Goal: Task Accomplishment & Management: Use online tool/utility

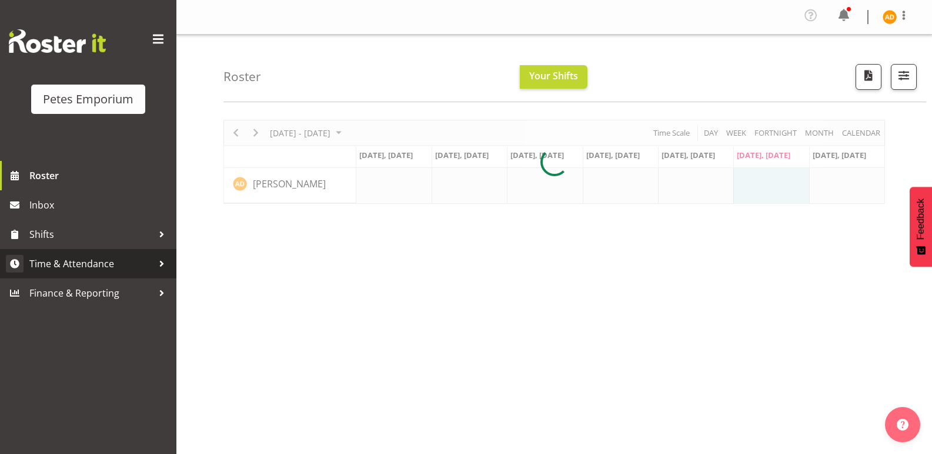
click at [147, 270] on span "Time & Attendance" at bounding box center [90, 264] width 123 height 18
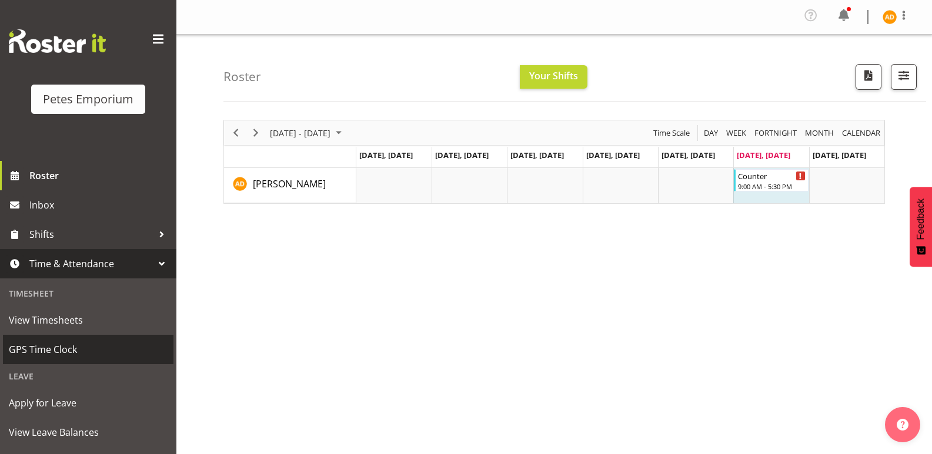
click at [112, 349] on span "GPS Time Clock" at bounding box center [88, 350] width 159 height 18
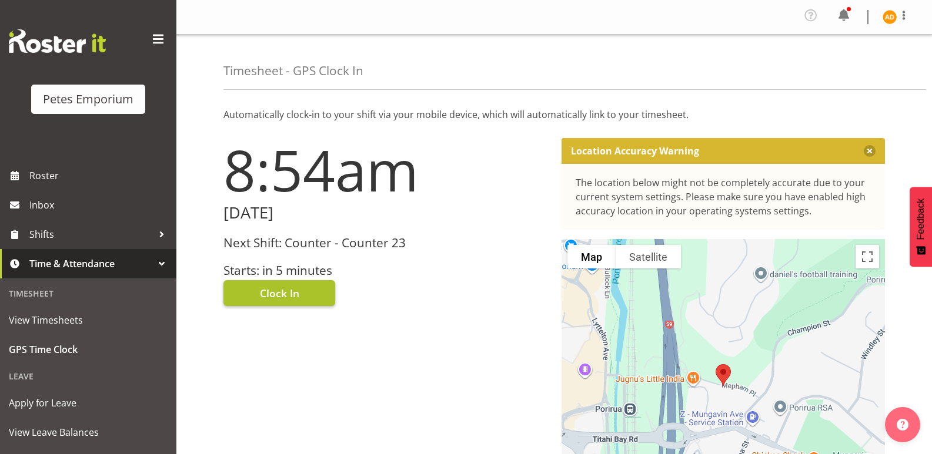
click at [283, 287] on span "Clock In" at bounding box center [279, 293] width 39 height 15
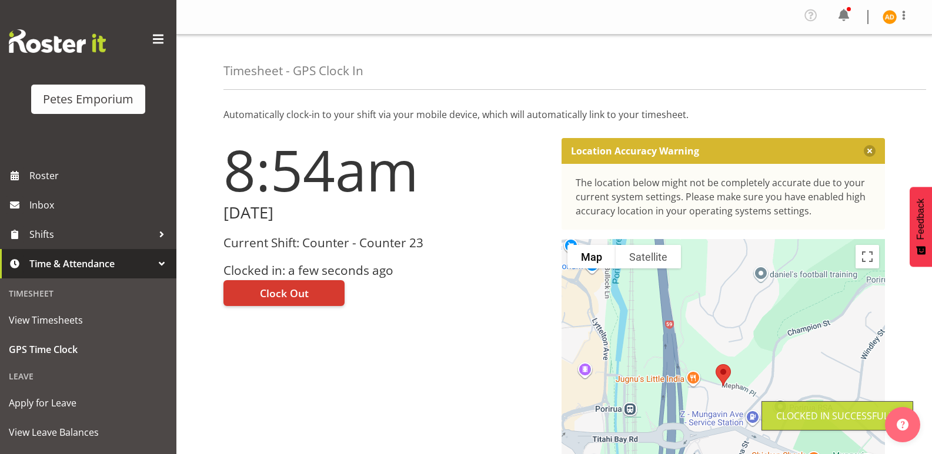
click at [888, 19] on img at bounding box center [889, 17] width 14 height 14
click at [841, 65] on link "Log Out" at bounding box center [854, 64] width 113 height 21
